Goal: Information Seeking & Learning: Find specific fact

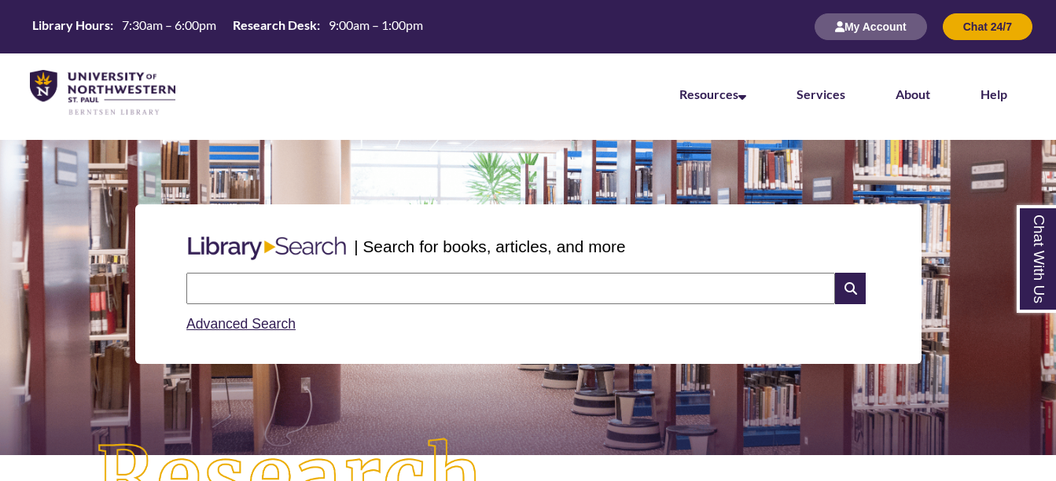
click at [423, 289] on input "text" at bounding box center [510, 288] width 649 height 31
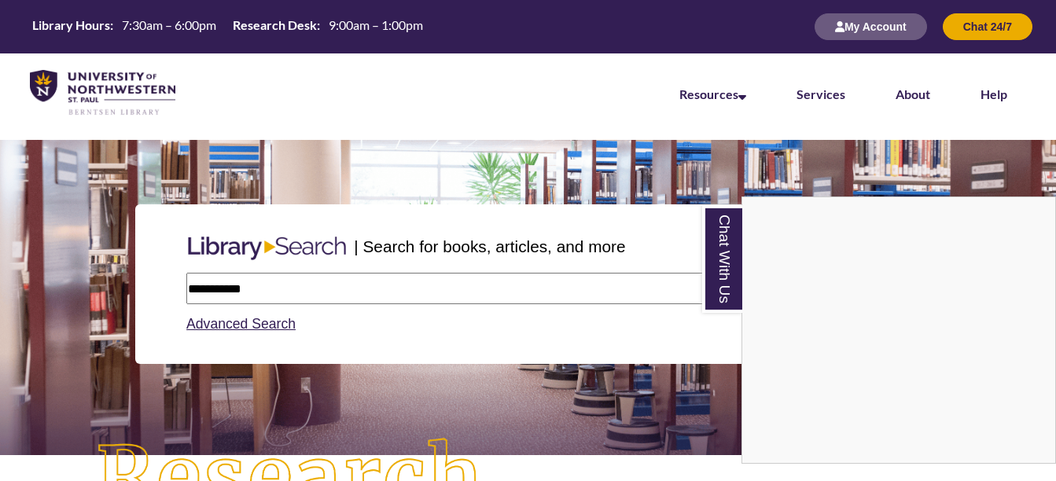
type input "**********"
